Goal: Information Seeking & Learning: Check status

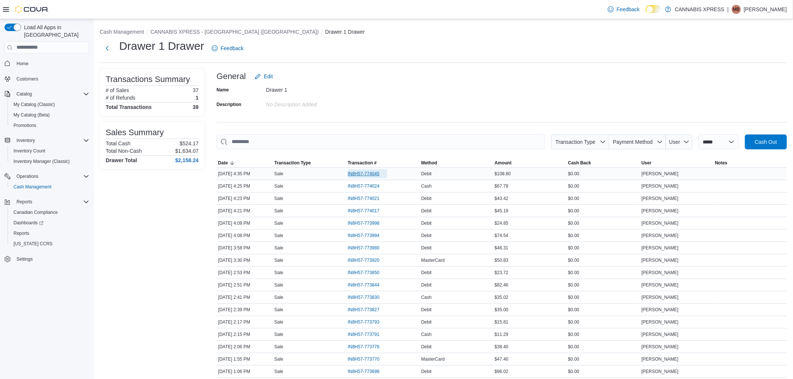
click at [368, 171] on span "IN8H57-774045" at bounding box center [364, 174] width 32 height 6
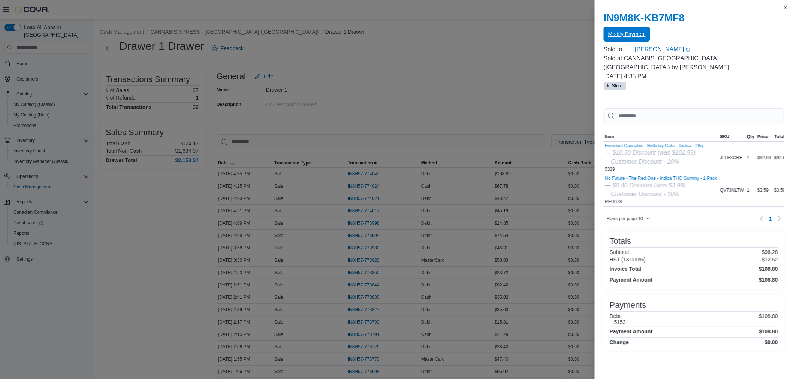
click at [611, 34] on span "Modify Payment" at bounding box center [626, 33] width 37 height 7
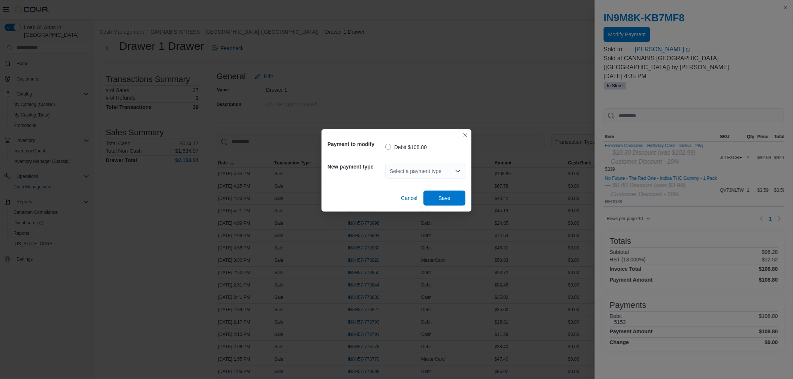
click at [414, 173] on div "Select a payment type" at bounding box center [425, 171] width 80 height 15
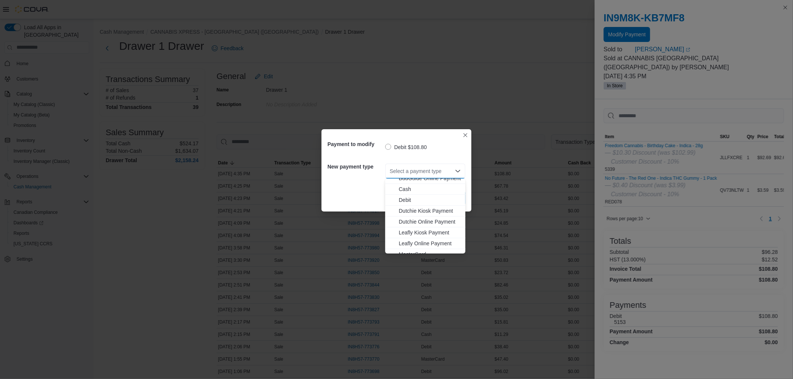
scroll to position [42, 0]
click at [423, 239] on span "MasterCard" at bounding box center [430, 239] width 62 height 7
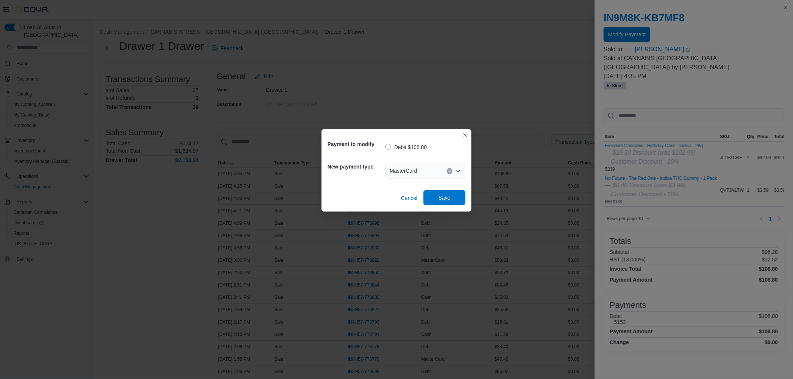
click at [454, 198] on span "Save" at bounding box center [444, 197] width 33 height 15
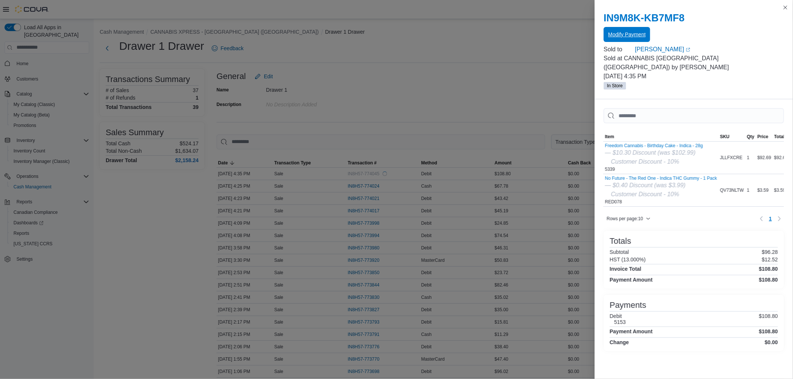
scroll to position [0, 0]
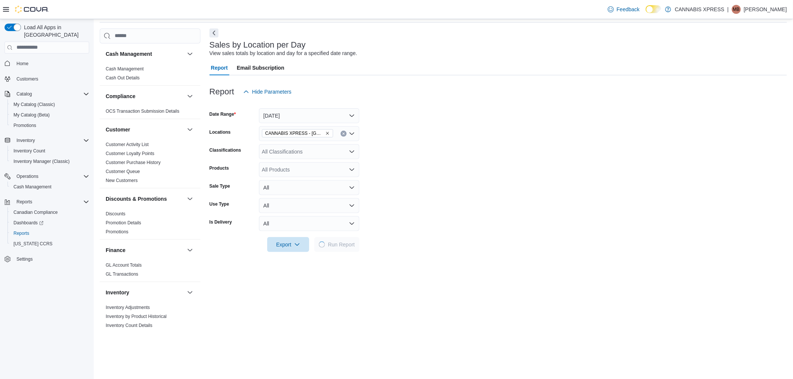
scroll to position [42, 0]
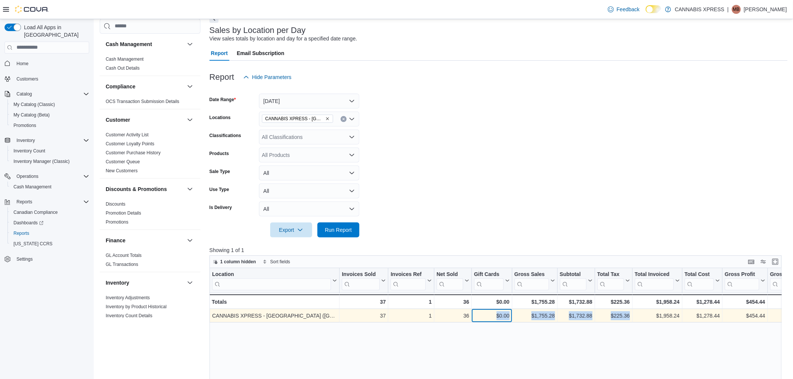
drag, startPoint x: 498, startPoint y: 314, endPoint x: 637, endPoint y: 319, distance: 139.8
click at [637, 319] on div "CANNABIS XPRESS - Ridgetown (Main Street) - Location, column 1, row 1 37 - Invo…" at bounding box center [641, 315] width 864 height 13
click at [637, 319] on div "$1,958.24" at bounding box center [656, 315] width 45 height 9
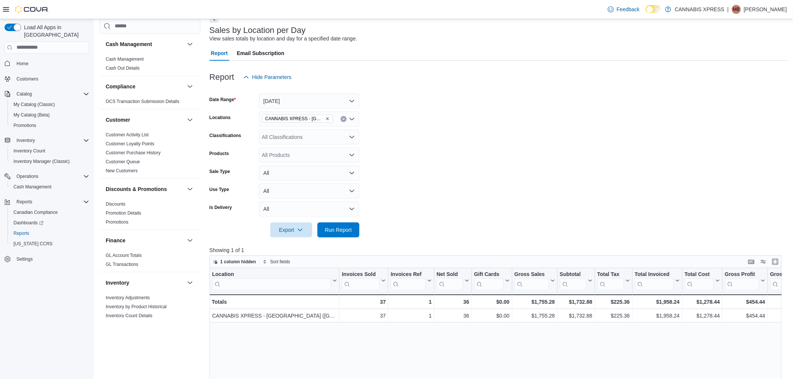
click at [565, 142] on form "Date Range Today Locations CANNABIS XPRESS - Ridgetown (Main Street) Classifica…" at bounding box center [498, 161] width 578 height 153
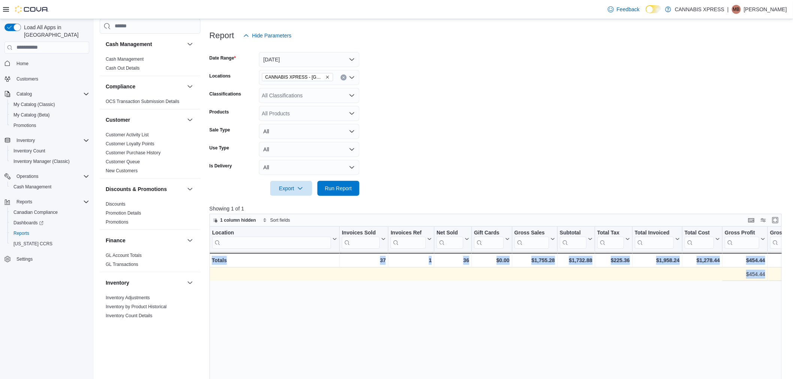
scroll to position [0, 643]
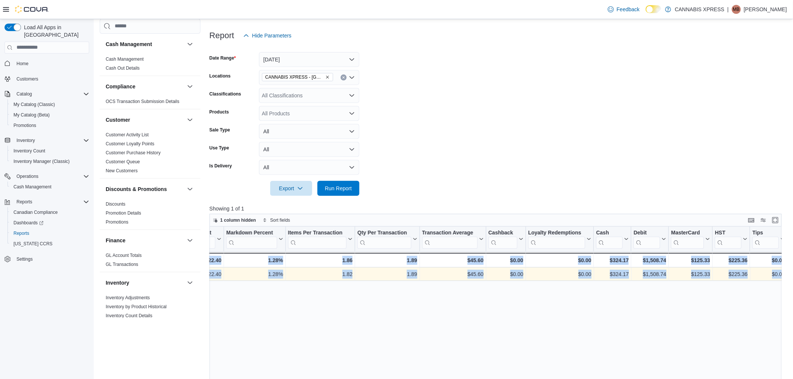
drag, startPoint x: 665, startPoint y: 272, endPoint x: 885, endPoint y: 290, distance: 219.9
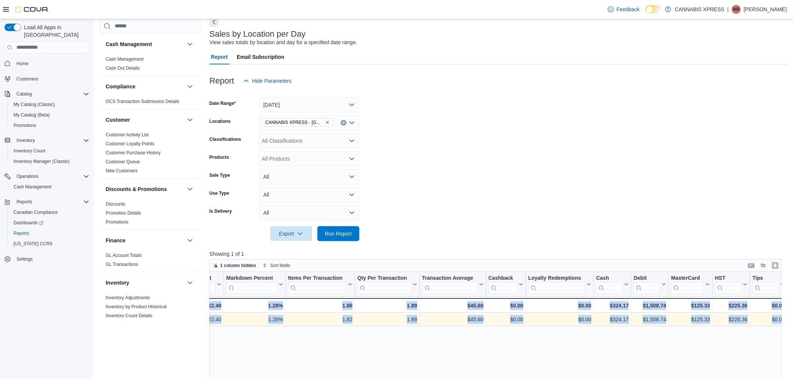
scroll to position [0, 0]
